Goal: Transaction & Acquisition: Purchase product/service

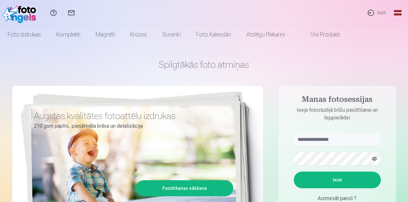
click at [402, 13] on link "Global" at bounding box center [398, 13] width 13 height 26
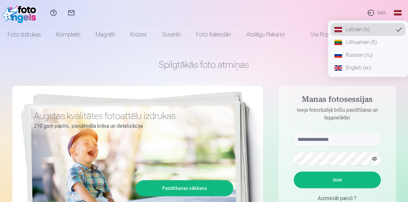
click at [361, 54] on link "Russian (ru)" at bounding box center [368, 55] width 75 height 13
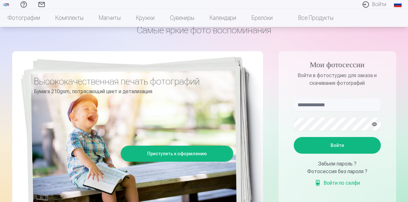
scroll to position [36, 0]
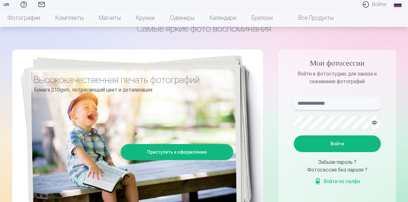
click at [306, 105] on input "text" at bounding box center [337, 103] width 87 height 13
click at [373, 121] on button "button" at bounding box center [375, 123] width 12 height 12
click at [333, 142] on button "Войти" at bounding box center [337, 143] width 87 height 17
click at [308, 103] on input "**********" at bounding box center [337, 103] width 87 height 13
type input "**********"
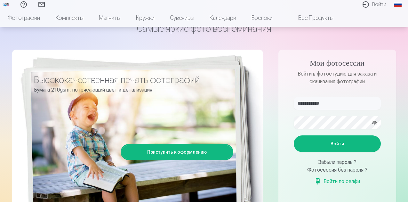
click at [322, 142] on button "Войти" at bounding box center [337, 143] width 87 height 17
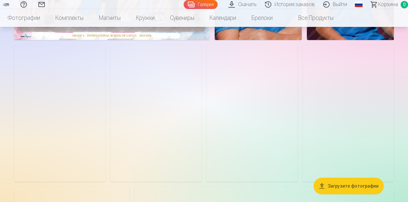
scroll to position [162, 0]
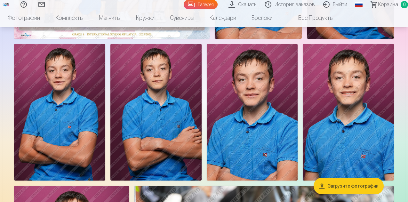
click at [339, 187] on button "Загрузите фотографии" at bounding box center [349, 186] width 70 height 17
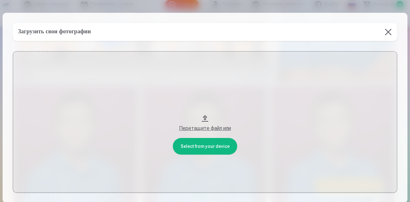
click at [386, 29] on button at bounding box center [388, 32] width 18 height 18
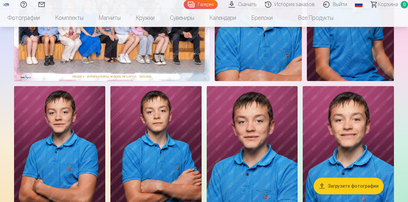
scroll to position [0, 0]
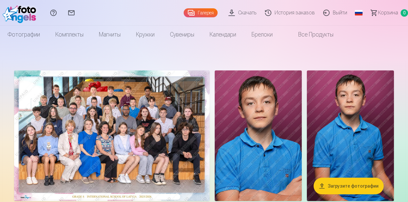
click at [148, 115] on img at bounding box center [112, 135] width 196 height 131
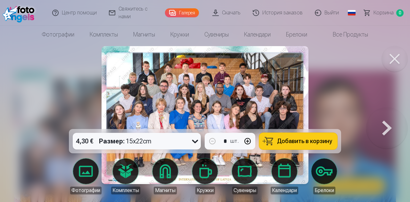
click at [303, 144] on span "Добавить в корзину" at bounding box center [304, 141] width 55 height 6
click at [388, 123] on button at bounding box center [386, 115] width 41 height 15
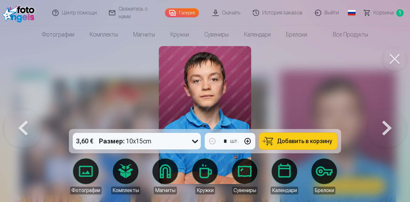
click at [387, 123] on button at bounding box center [386, 115] width 41 height 15
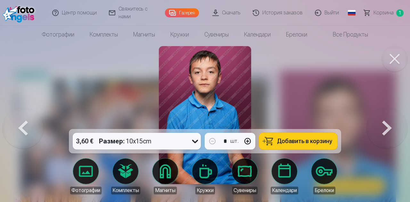
click at [387, 123] on button at bounding box center [386, 115] width 41 height 15
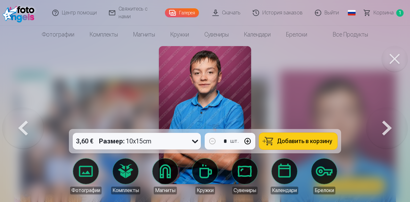
click at [195, 141] on icon at bounding box center [195, 142] width 6 height 4
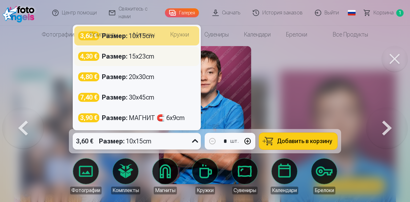
click at [133, 55] on div "Размер : 15x23cm" at bounding box center [128, 56] width 53 height 9
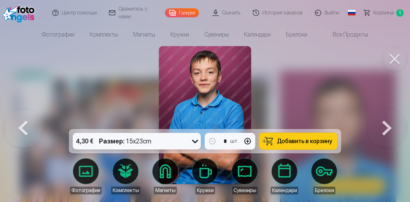
click at [246, 141] on button "button" at bounding box center [247, 141] width 15 height 15
type input "*"
click at [386, 123] on button at bounding box center [386, 115] width 41 height 15
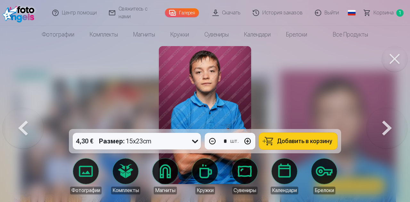
click at [196, 142] on icon at bounding box center [195, 142] width 6 height 4
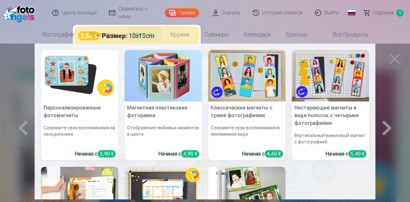
click at [145, 41] on link "Магниты" at bounding box center [144, 35] width 37 height 18
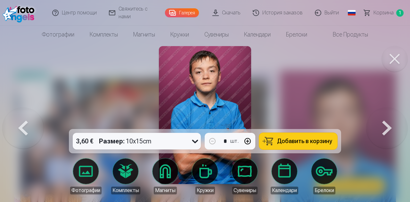
click at [385, 123] on button at bounding box center [386, 115] width 41 height 15
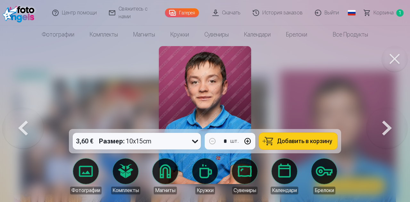
click at [385, 123] on button at bounding box center [386, 115] width 41 height 15
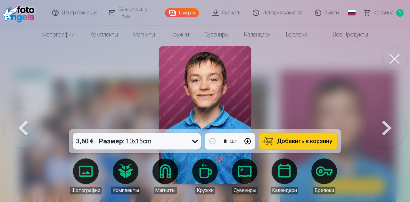
click at [21, 123] on button at bounding box center [23, 115] width 41 height 15
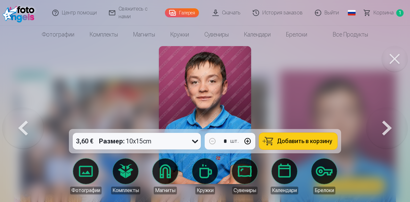
click at [247, 141] on button "button" at bounding box center [247, 141] width 15 height 15
click at [294, 140] on span "Добавить в корзину" at bounding box center [304, 141] width 55 height 6
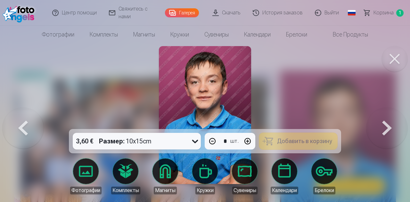
type input "*"
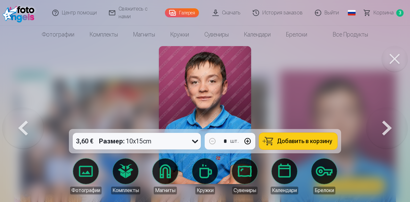
click at [385, 123] on button at bounding box center [386, 115] width 41 height 15
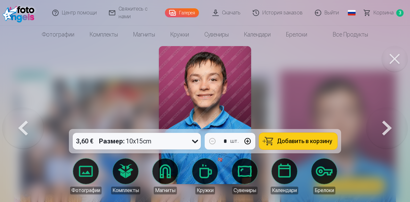
click at [385, 123] on button at bounding box center [386, 115] width 41 height 15
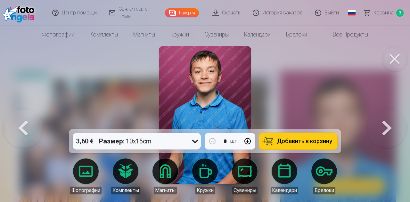
click at [385, 123] on button at bounding box center [386, 115] width 41 height 15
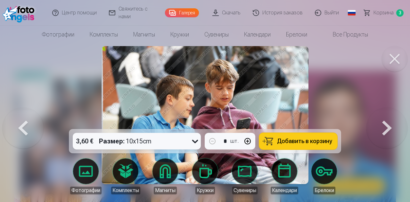
click at [297, 138] on span "Добавить в корзину" at bounding box center [304, 141] width 55 height 6
click at [386, 123] on button at bounding box center [386, 115] width 41 height 15
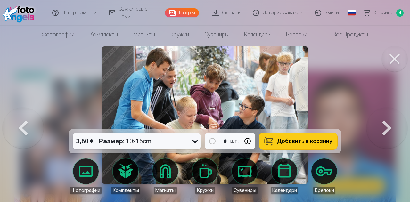
click at [195, 140] on icon at bounding box center [195, 141] width 10 height 10
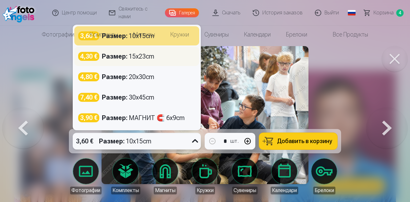
click at [139, 54] on div "Размер : 15x23cm" at bounding box center [128, 56] width 53 height 9
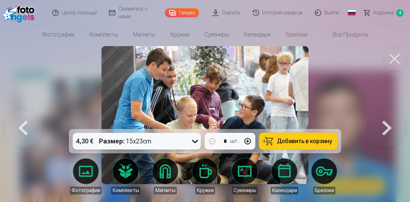
click at [277, 139] on span "Добавить в корзину" at bounding box center [304, 141] width 55 height 6
click at [383, 123] on button at bounding box center [386, 115] width 41 height 15
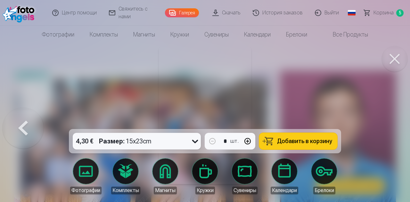
click at [383, 126] on div at bounding box center [205, 101] width 410 height 202
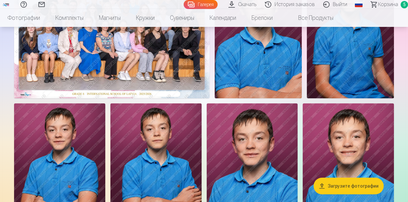
scroll to position [100, 0]
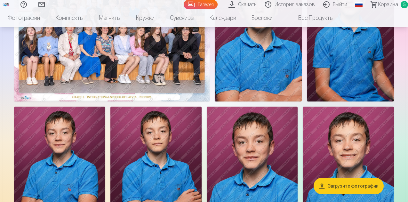
click at [378, 4] on span "Корзина" at bounding box center [388, 5] width 20 height 8
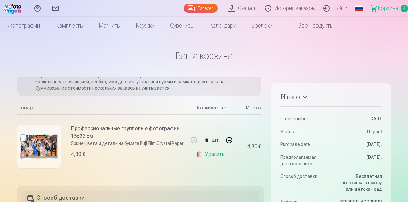
scroll to position [38, 0]
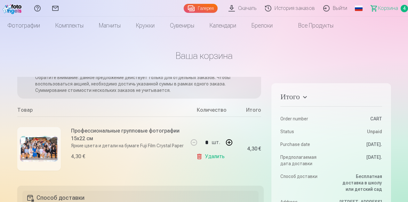
click at [227, 144] on button "button" at bounding box center [229, 142] width 15 height 15
type input "*"
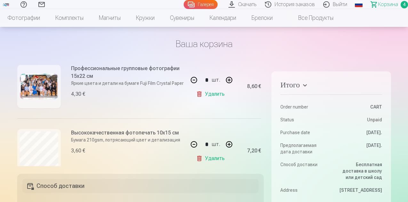
scroll to position [90, 0]
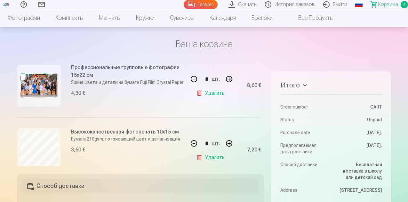
click at [193, 144] on button "button" at bounding box center [193, 143] width 15 height 15
type input "*"
click at [197, 161] on link "Удалить" at bounding box center [211, 157] width 31 height 13
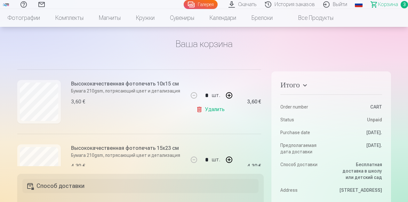
scroll to position [137, 0]
click at [207, 110] on link "Удалить" at bounding box center [211, 110] width 31 height 13
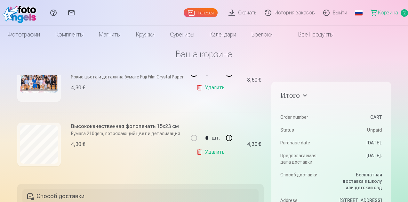
scroll to position [0, 0]
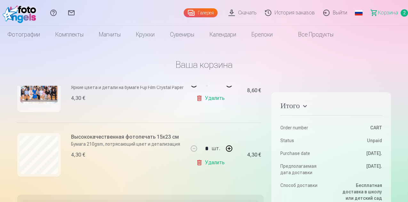
click at [184, 11] on link "Галерея" at bounding box center [201, 12] width 34 height 9
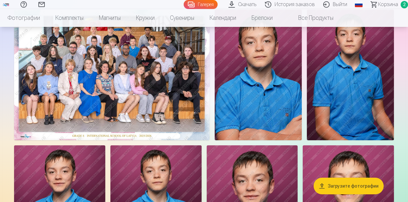
scroll to position [61, 0]
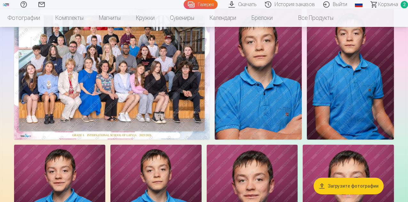
click at [302, 99] on img at bounding box center [258, 74] width 87 height 131
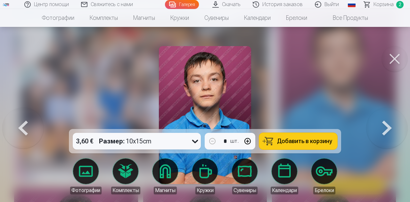
click at [195, 142] on icon at bounding box center [195, 141] width 10 height 10
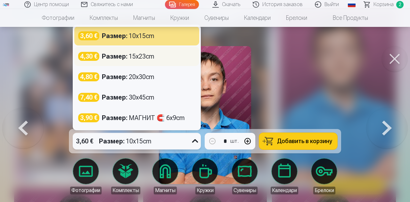
click at [138, 59] on div "Размер : 15x23cm" at bounding box center [128, 56] width 53 height 9
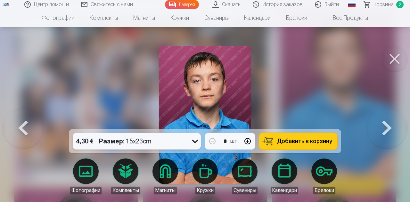
click at [251, 141] on button "button" at bounding box center [247, 141] width 15 height 15
click at [301, 141] on span "Добавить в корзину" at bounding box center [304, 141] width 55 height 6
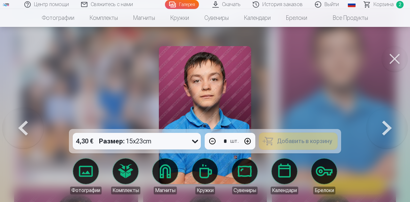
type input "*"
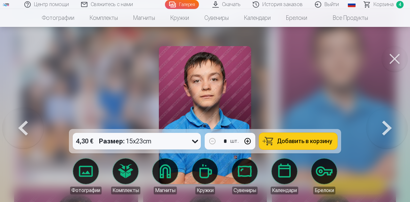
click at [397, 58] on button at bounding box center [395, 59] width 26 height 26
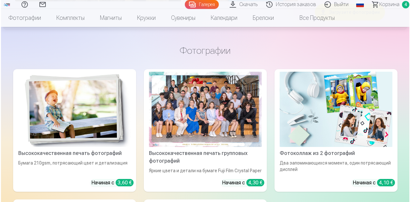
scroll to position [655, 0]
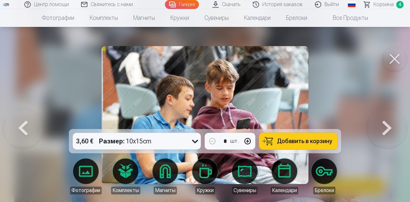
click at [195, 141] on icon at bounding box center [195, 141] width 10 height 10
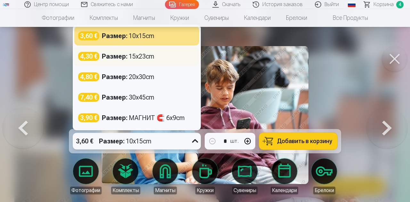
click at [135, 53] on div "Размер : 15x23cm" at bounding box center [128, 56] width 53 height 9
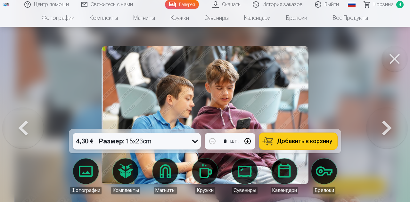
click at [301, 141] on span "Добавить в корзину" at bounding box center [304, 141] width 55 height 6
click at [401, 46] on div at bounding box center [205, 101] width 410 height 202
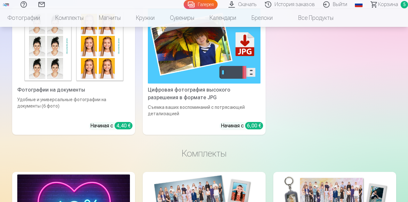
scroll to position [846, 0]
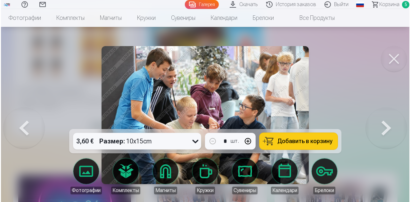
scroll to position [848, 0]
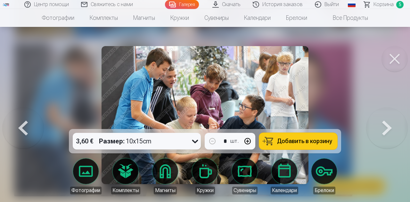
click at [196, 141] on icon at bounding box center [195, 141] width 10 height 10
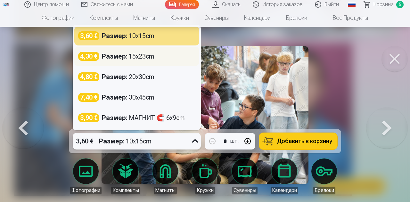
click at [146, 58] on div "Размер : 15x23cm" at bounding box center [128, 56] width 53 height 9
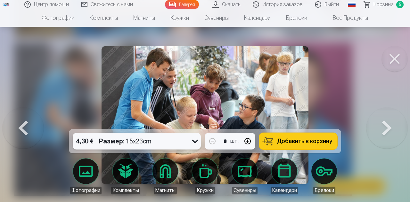
click at [284, 139] on span "Добавить в корзину" at bounding box center [304, 141] width 55 height 6
click at [380, 5] on span "Корзина" at bounding box center [383, 5] width 20 height 8
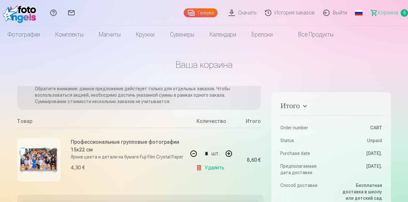
scroll to position [0, 0]
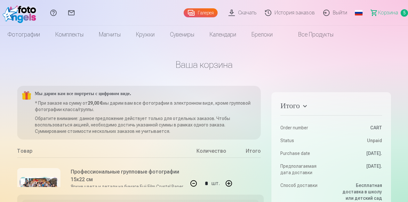
click at [185, 11] on link "Галерея" at bounding box center [201, 12] width 34 height 9
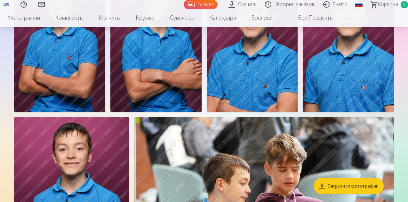
scroll to position [233, 0]
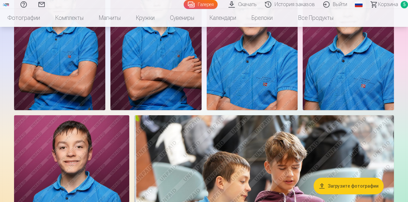
click at [105, 110] on img at bounding box center [59, 41] width 91 height 137
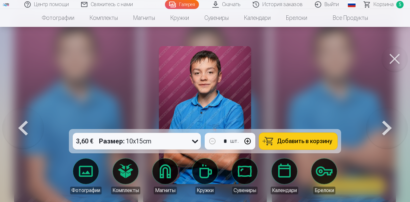
click at [301, 141] on span "Добавить в корзину" at bounding box center [304, 141] width 55 height 6
click at [395, 55] on button at bounding box center [395, 59] width 26 height 26
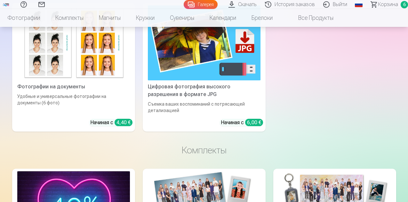
scroll to position [844, 0]
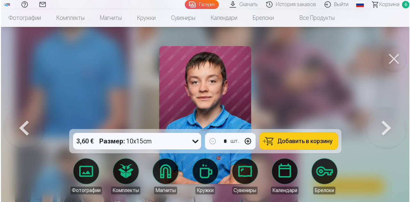
scroll to position [383, 0]
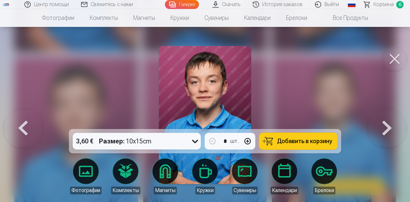
click at [300, 141] on span "Добавить в корзину" at bounding box center [304, 141] width 55 height 6
click at [386, 3] on span "Корзина" at bounding box center [383, 5] width 20 height 8
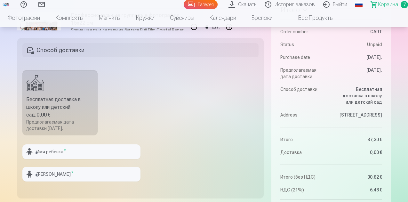
scroll to position [157, 0]
click at [88, 150] on input "text" at bounding box center [81, 151] width 118 height 15
type input "*****"
click at [64, 168] on input "text" at bounding box center [81, 174] width 118 height 15
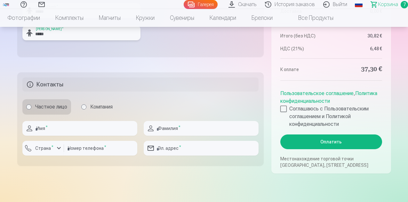
scroll to position [302, 0]
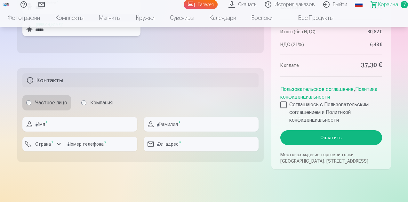
type input "*****"
click at [104, 128] on input "text" at bounding box center [79, 124] width 115 height 15
type input "********"
type input "*****"
type input "********"
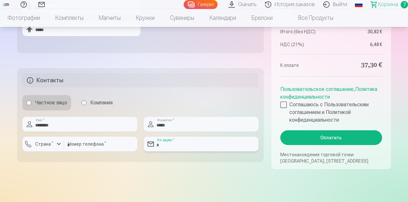
type input "**********"
click at [58, 148] on button "Страна *" at bounding box center [43, 144] width 42 height 15
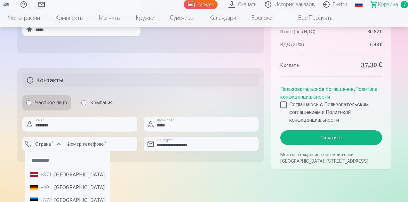
click at [62, 175] on li "+371 Латвия" at bounding box center [68, 174] width 80 height 13
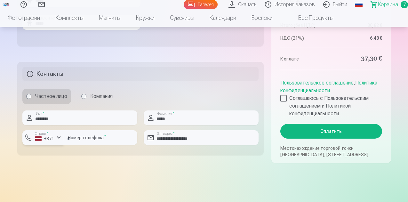
scroll to position [309, 0]
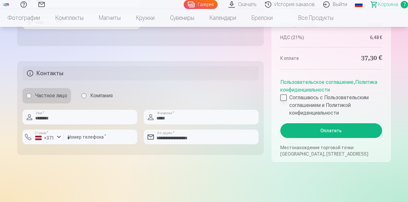
click at [285, 95] on div at bounding box center [283, 97] width 6 height 6
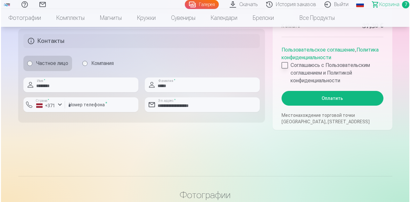
scroll to position [341, 0]
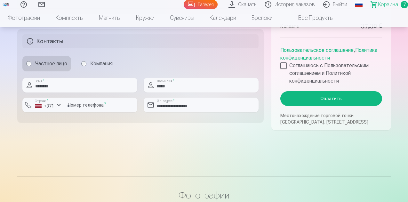
click at [330, 93] on button "Оплатить" at bounding box center [331, 98] width 102 height 15
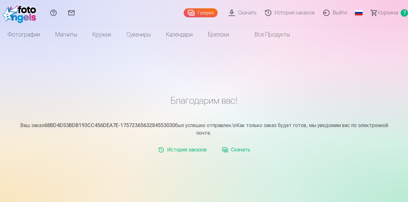
click at [233, 149] on link "Скачать" at bounding box center [236, 149] width 33 height 13
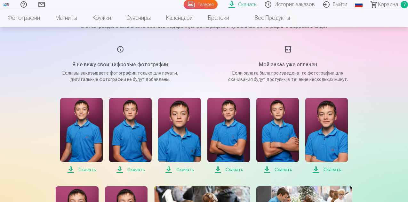
scroll to position [70, 0]
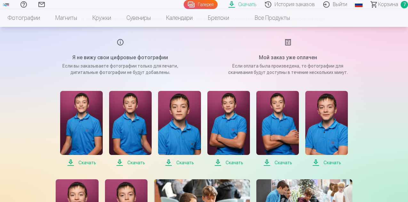
click at [82, 162] on span "Скачать" at bounding box center [81, 163] width 43 height 8
click at [133, 161] on span "Скачать" at bounding box center [130, 163] width 43 height 8
click at [181, 163] on span "Скачать" at bounding box center [179, 163] width 43 height 8
click at [232, 163] on span "Скачать" at bounding box center [228, 163] width 43 height 8
click at [285, 162] on span "Скачать" at bounding box center [277, 163] width 43 height 8
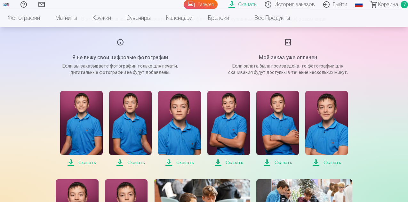
click at [334, 161] on span "Скачать" at bounding box center [326, 163] width 43 height 8
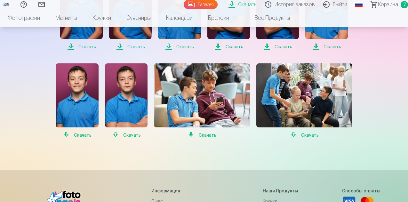
scroll to position [187, 0]
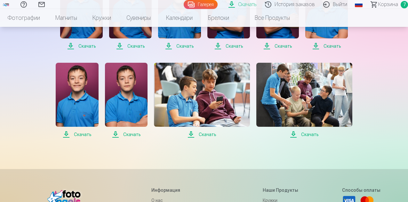
click at [77, 134] on span "Скачать" at bounding box center [77, 135] width 43 height 8
click at [133, 134] on span "Скачать" at bounding box center [126, 135] width 43 height 8
click at [208, 133] on span "Скачать" at bounding box center [202, 135] width 96 height 8
click at [308, 134] on span "Скачать" at bounding box center [304, 135] width 96 height 8
click at [360, 146] on main "Скачать В этом разделе вы можете скачать подарочную фотографию и купленные фото…" at bounding box center [204, 5] width 320 height 297
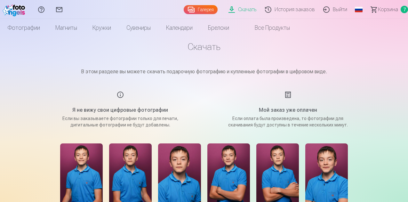
scroll to position [0, 0]
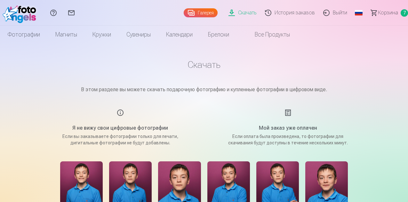
click at [280, 12] on link "История заказов" at bounding box center [291, 13] width 58 height 26
